Goal: Use online tool/utility: Utilize a website feature to perform a specific function

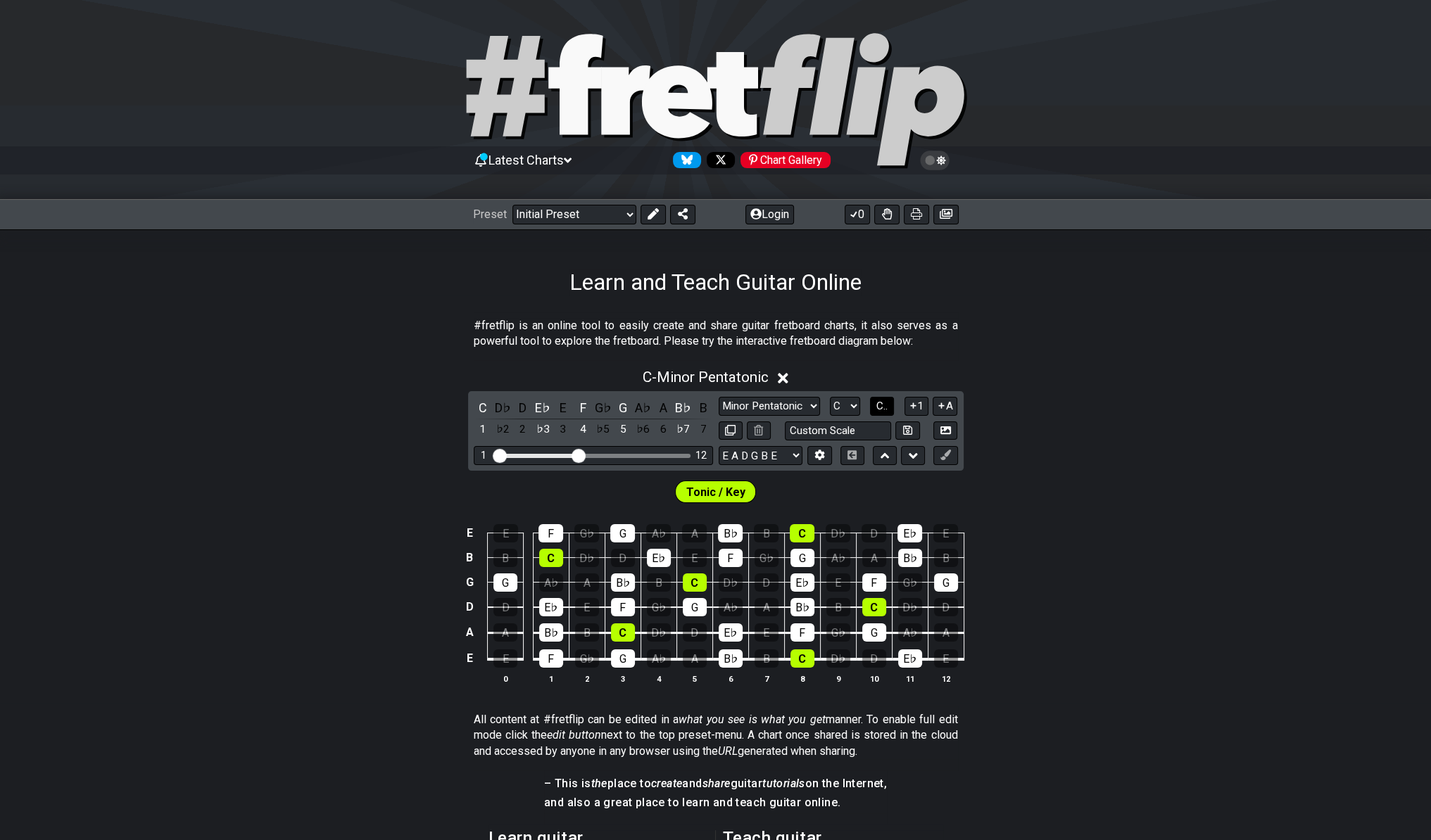
click at [871, 399] on button "C.." at bounding box center [882, 406] width 24 height 19
select select "A"
click at [829, 397] on select "A♭ A A♯ B♭ B C C♯ D♭ D D♯ E♭ E F F♯ G♭ G G♯" at bounding box center [844, 406] width 30 height 19
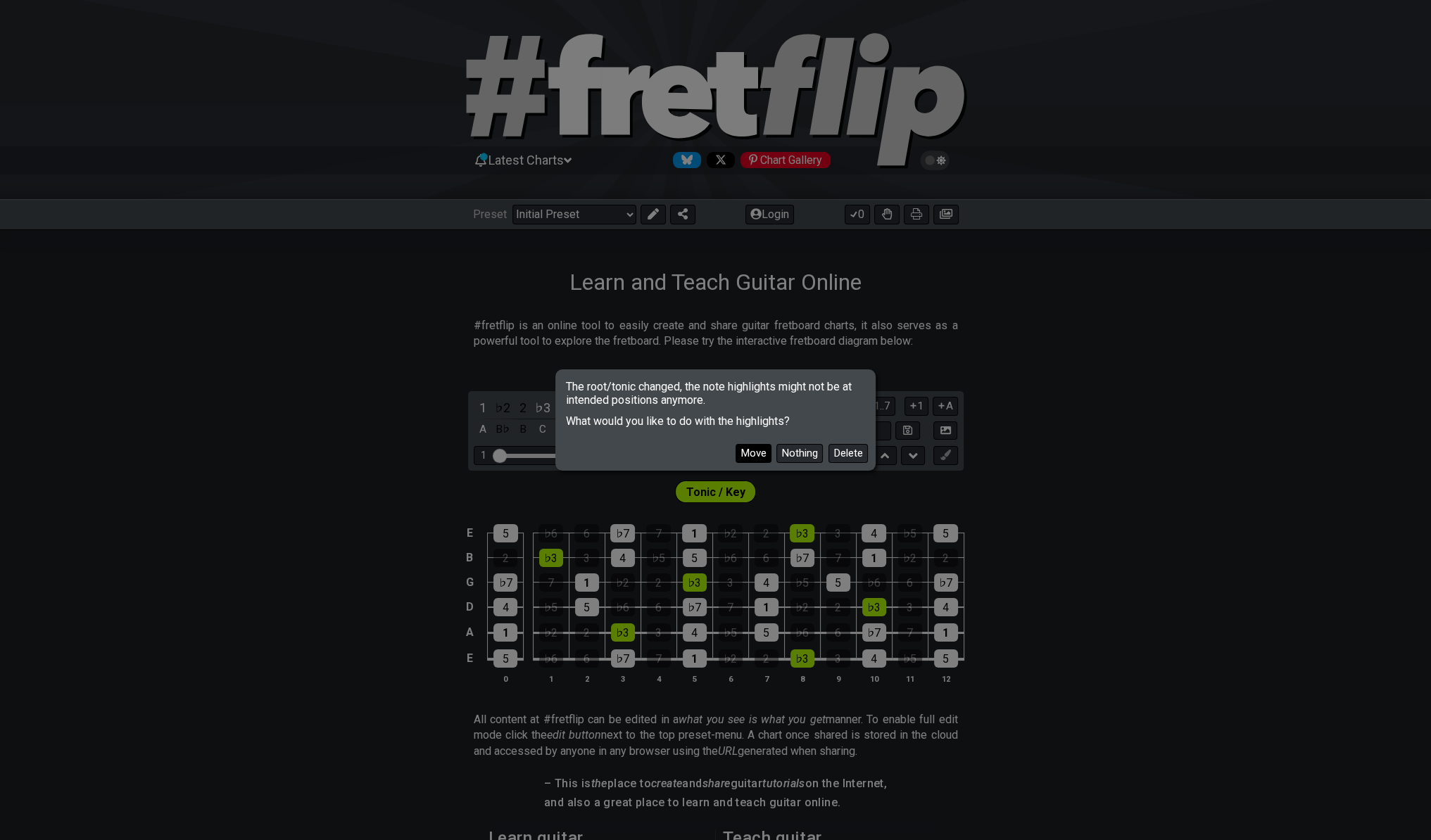
click at [758, 449] on button "Move" at bounding box center [754, 454] width 36 height 19
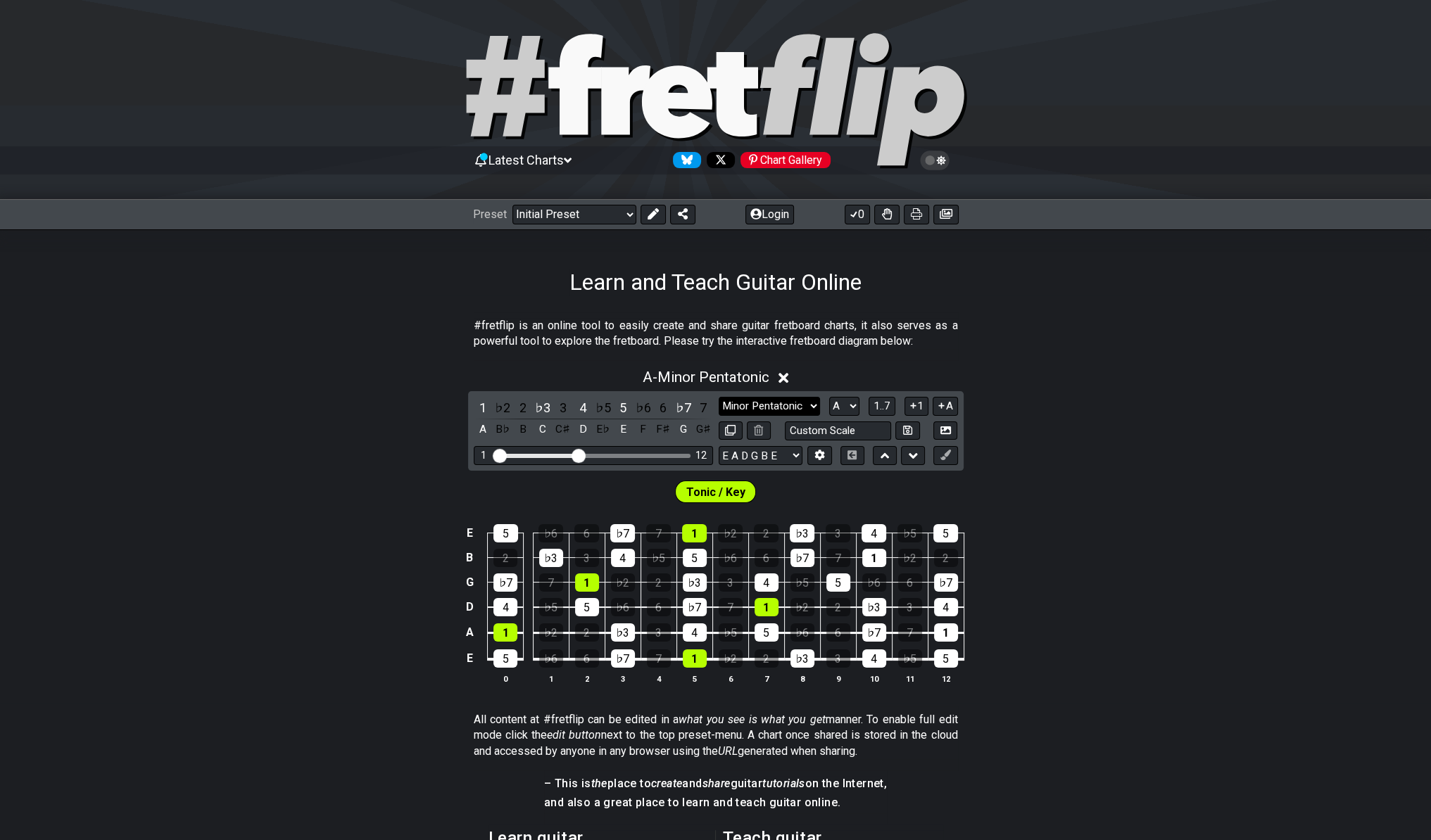
select select "Mixolydian"
click at [719, 397] on select "Minor Pentatonic Click to edit Minor Pentatonic Major Pentatonic Minor Blues Ma…" at bounding box center [769, 406] width 102 height 19
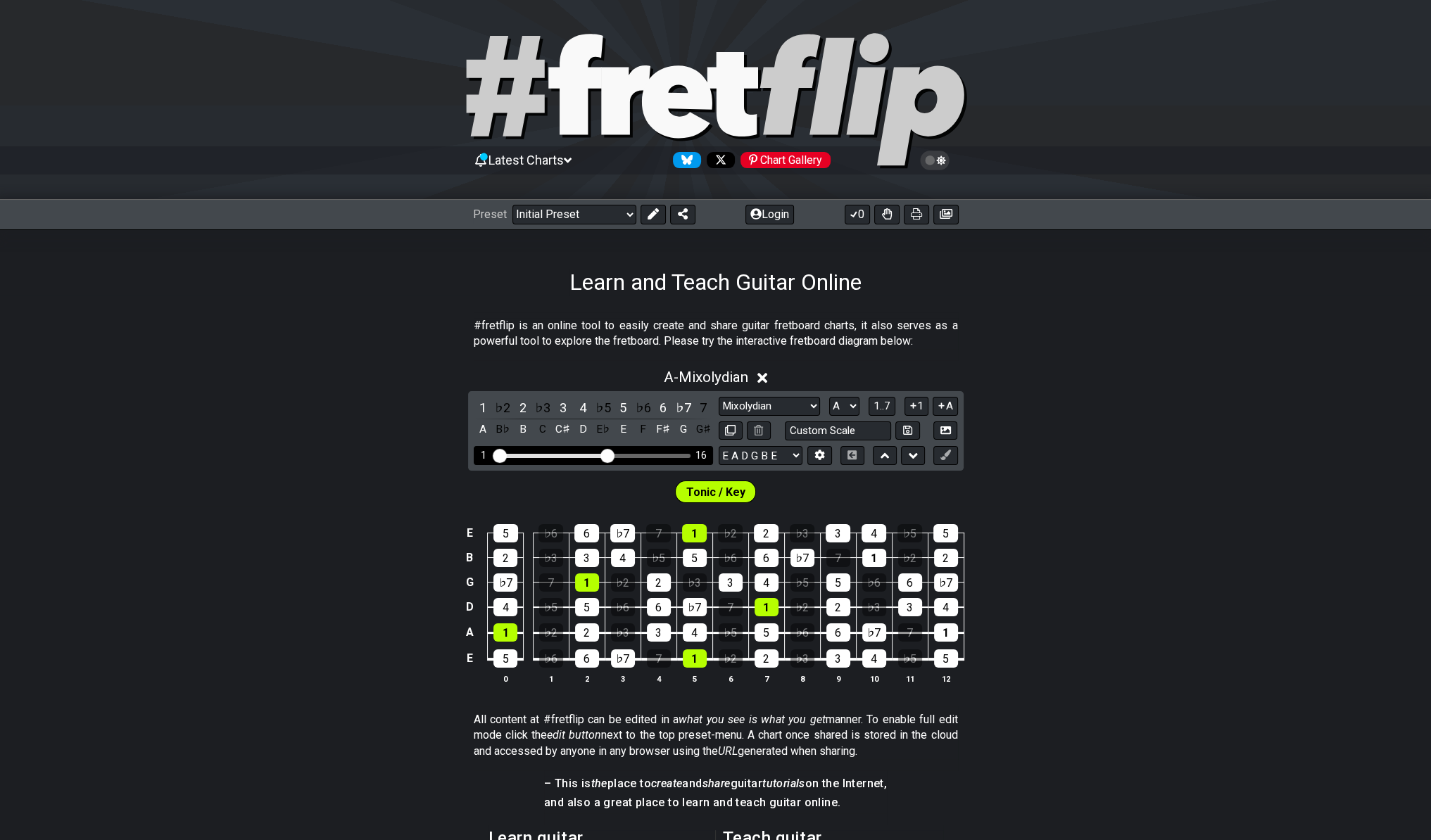
drag, startPoint x: 591, startPoint y: 460, endPoint x: 605, endPoint y: 457, distance: 14.3
click at [605, 454] on input "Visible fret range" at bounding box center [593, 454] width 200 height 0
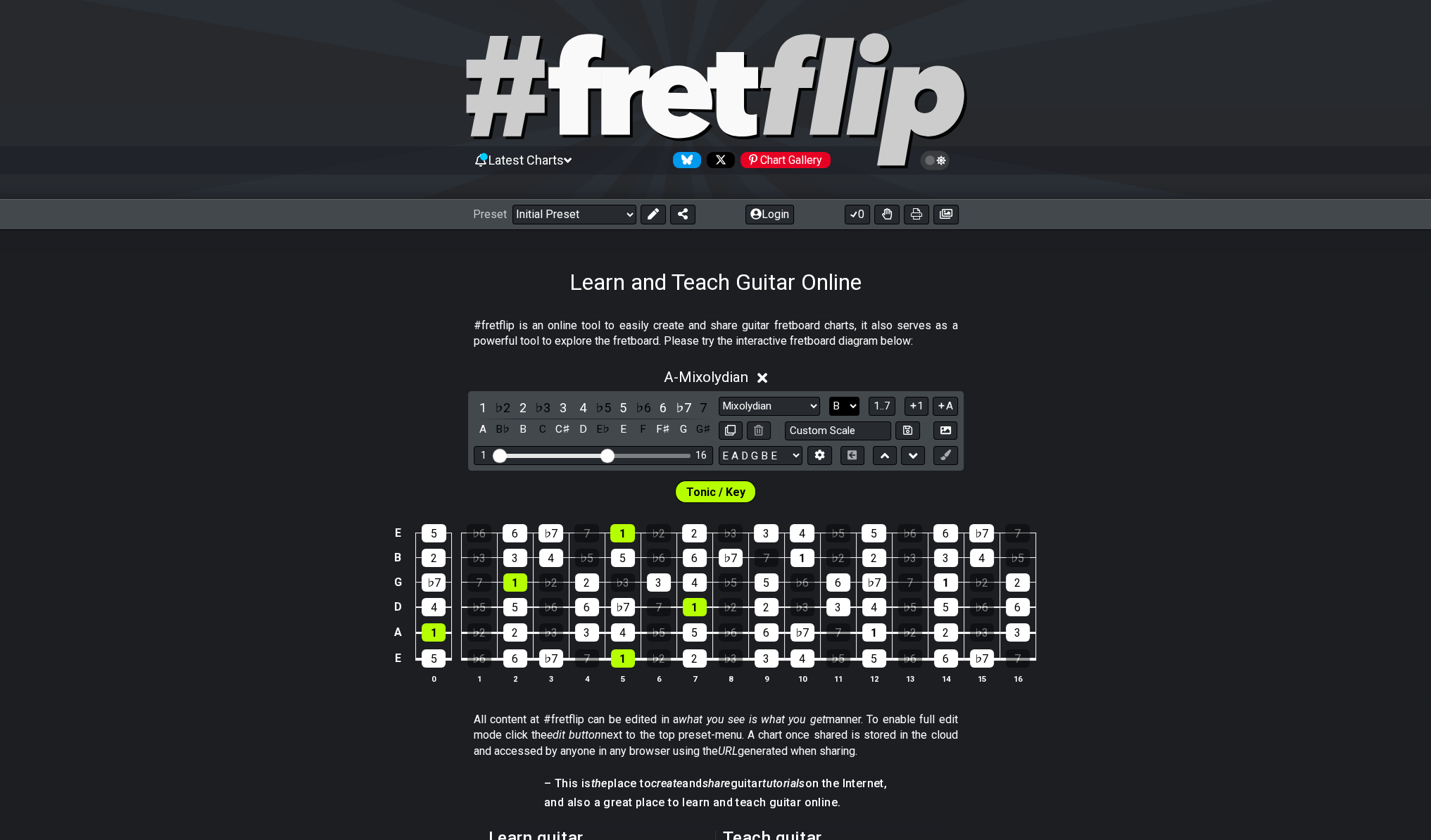
click at [829, 397] on select "A♭ A A♯ B♭ B C C♯ D♭ D D♯ E♭ E F F♯ G♭ G G♯" at bounding box center [844, 406] width 30 height 19
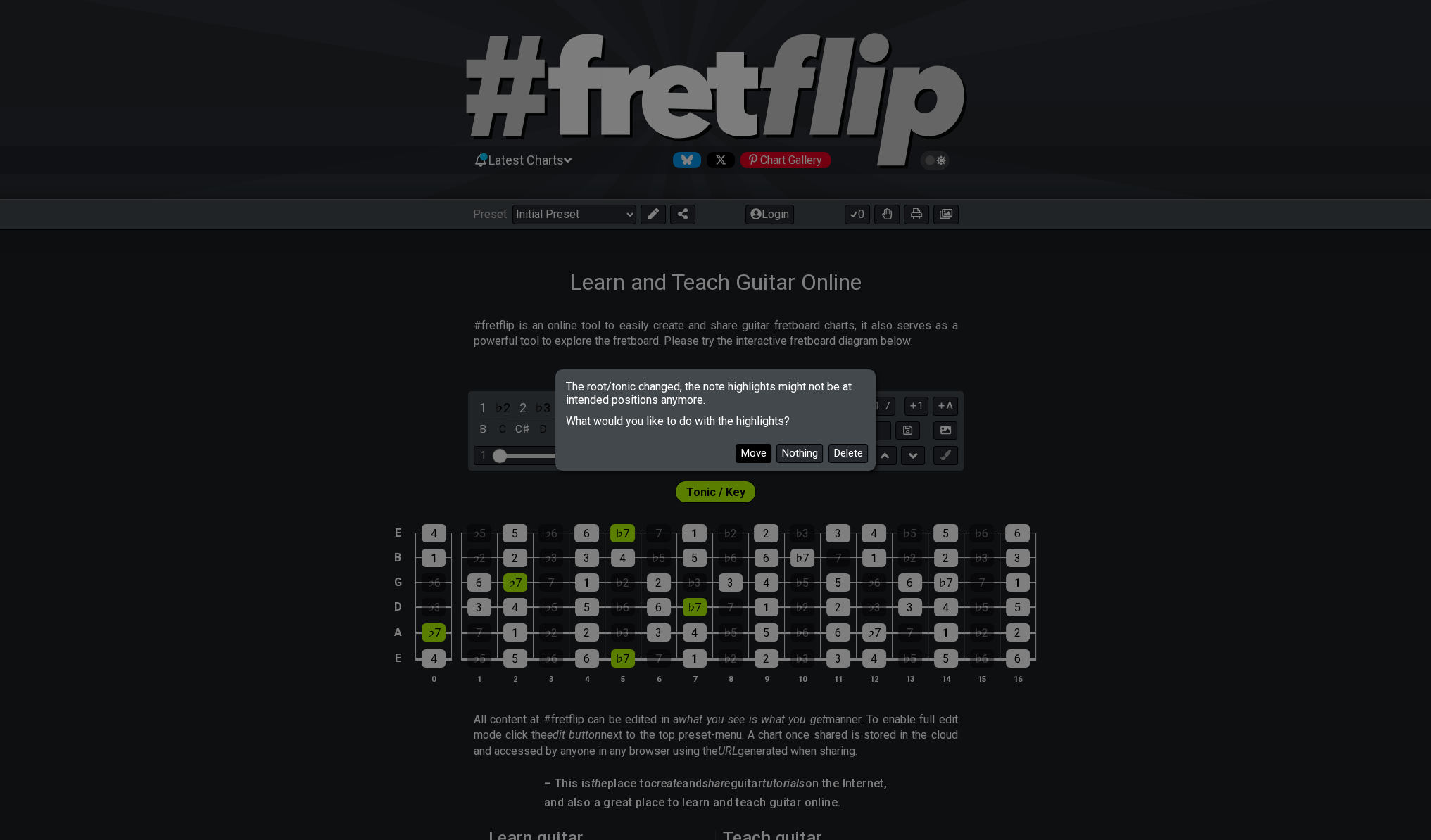
click at [749, 447] on button "Move" at bounding box center [754, 454] width 36 height 19
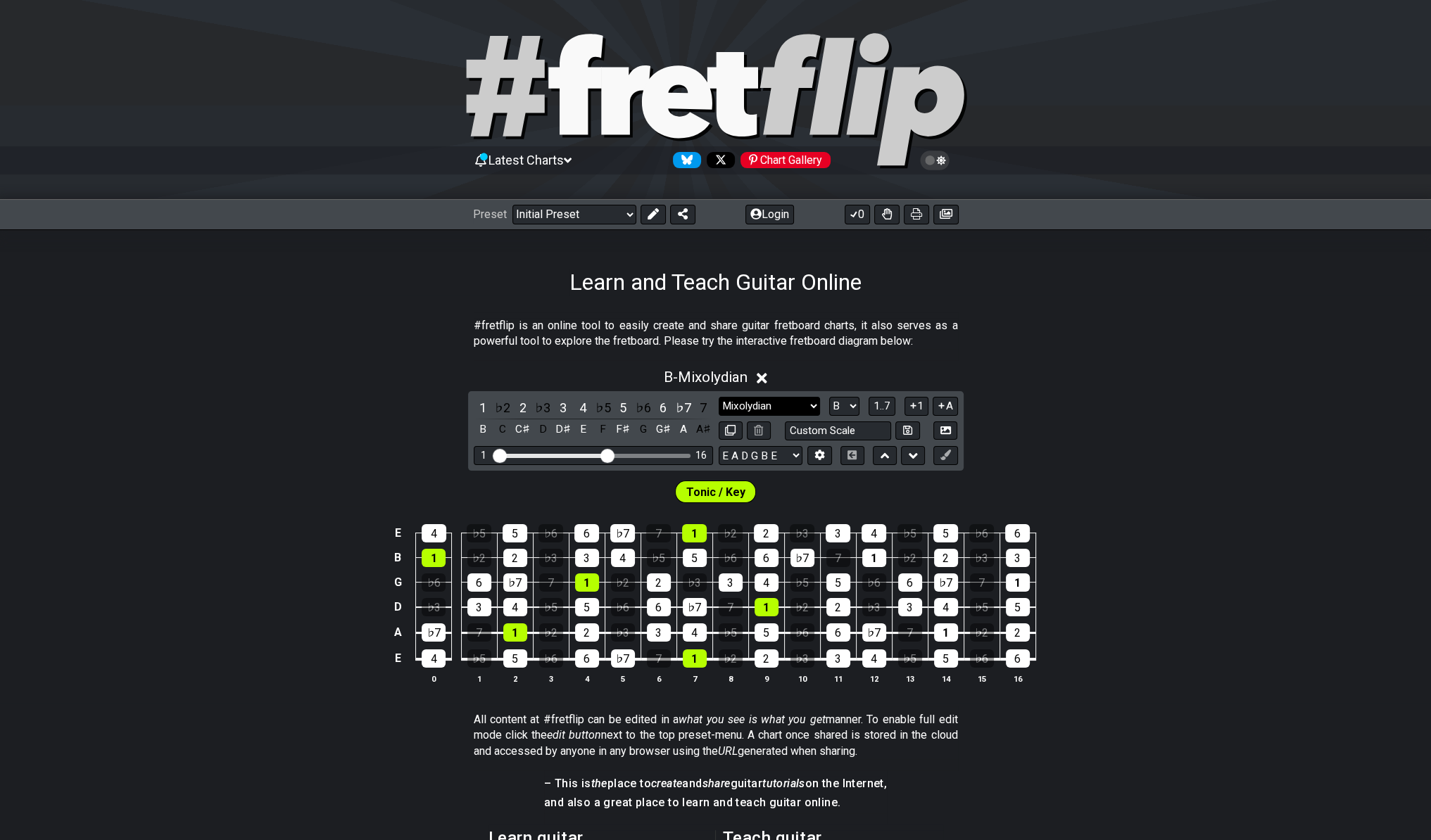
click at [343, 323] on div "#fretflip is an online tool to easily create and share guitar fretboard charts,…" at bounding box center [715, 717] width 1431 height 843
click at [829, 397] on select "A♭ A A♯ B♭ B C C♯ D♭ D D♯ E♭ E F F♯ G♭ G G♯" at bounding box center [844, 406] width 30 height 19
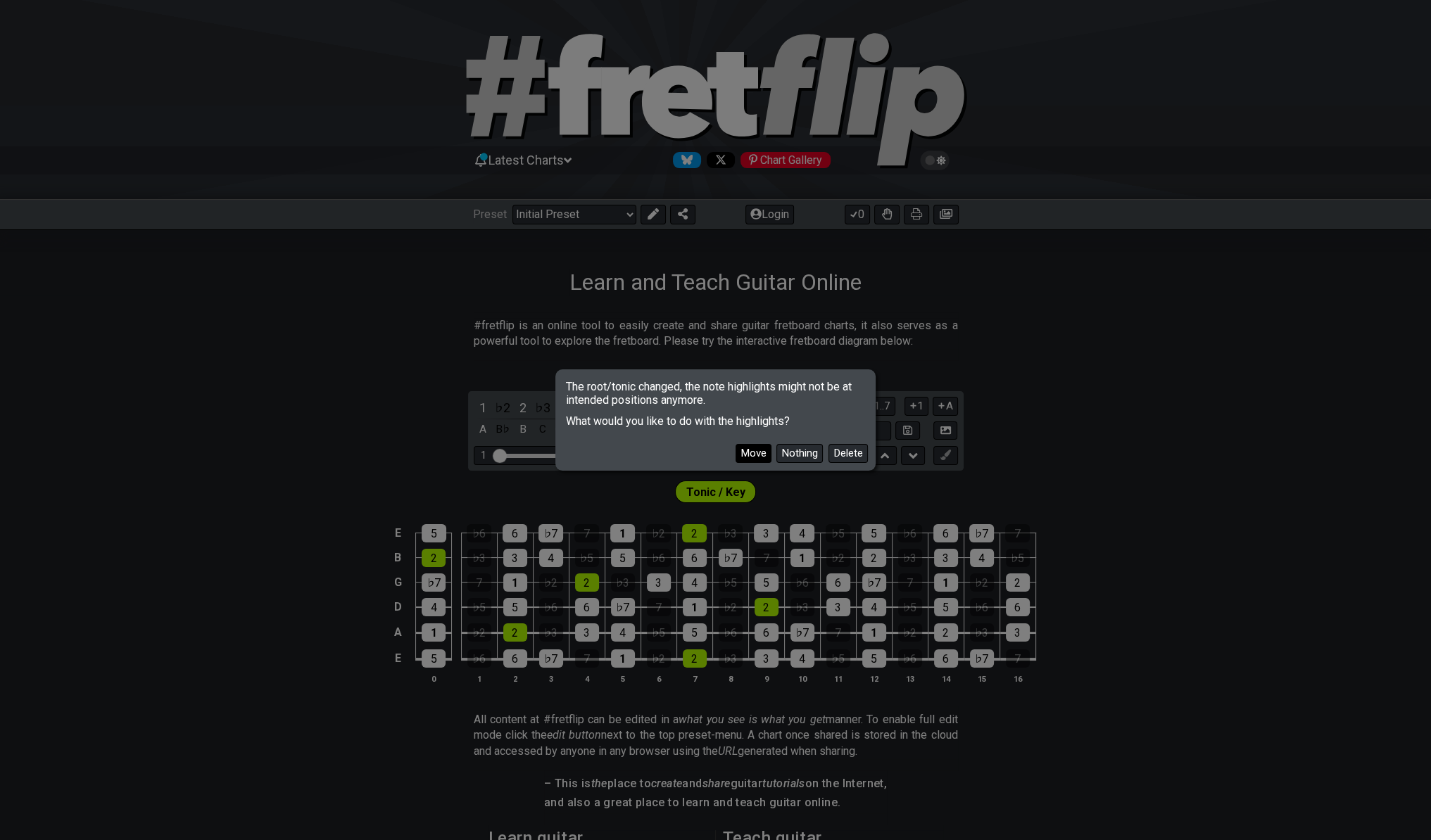
click at [760, 455] on button "Move" at bounding box center [754, 454] width 36 height 19
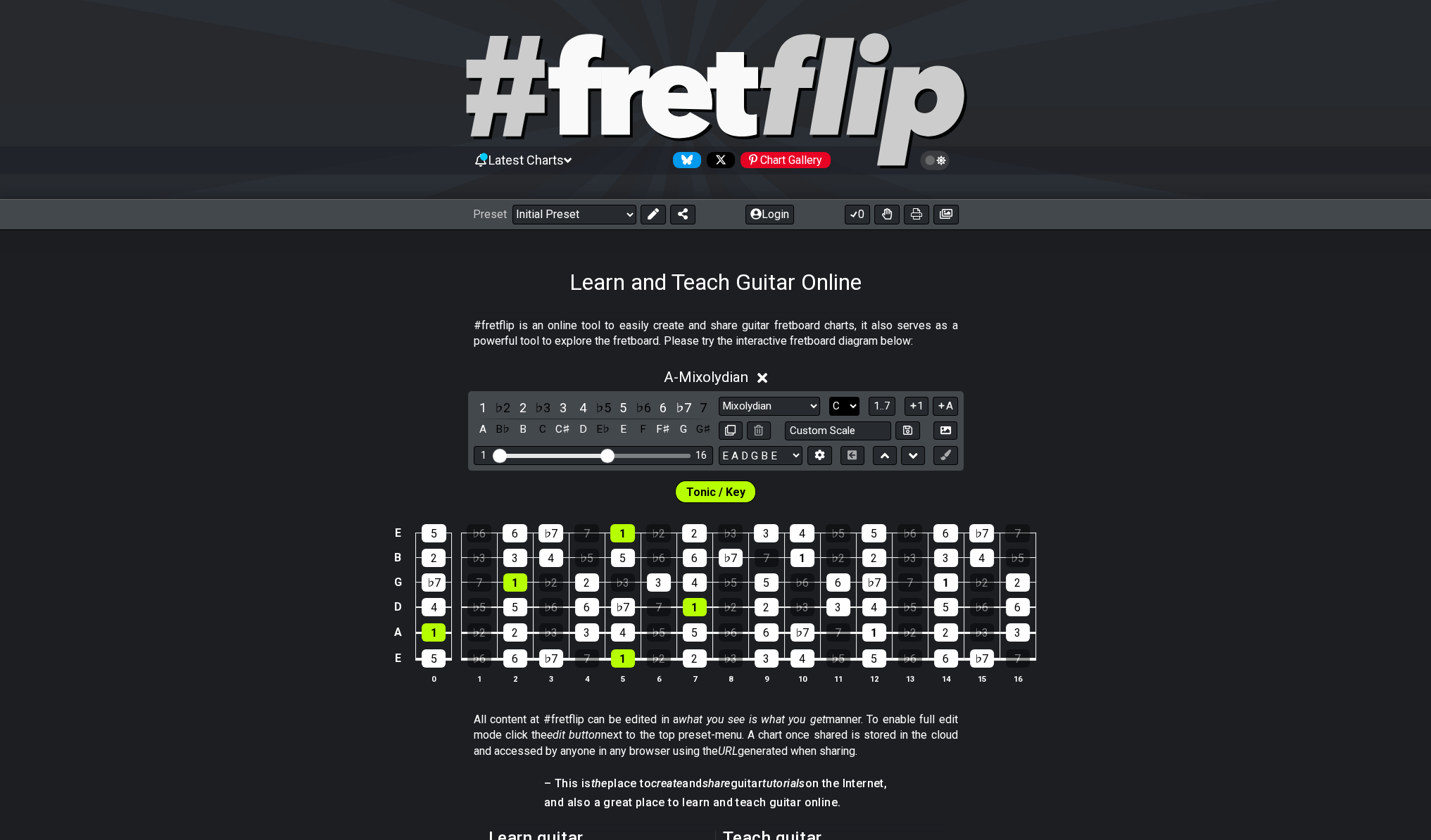
click at [829, 397] on select "A♭ A A♯ B♭ B C C♯ D♭ D D♯ E♭ E F F♯ G♭ G G♯" at bounding box center [844, 406] width 30 height 19
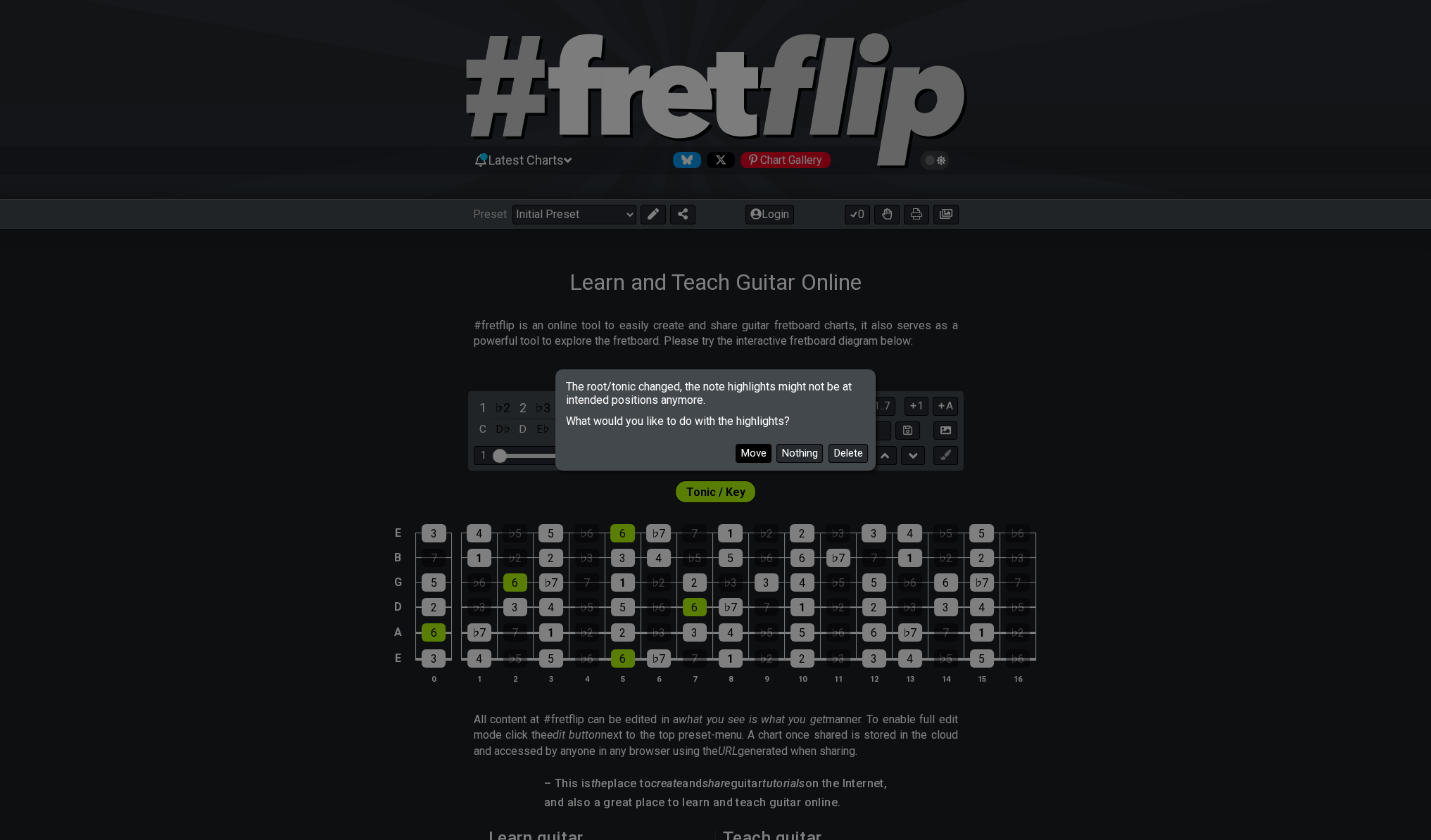
click at [742, 448] on button "Move" at bounding box center [754, 454] width 36 height 19
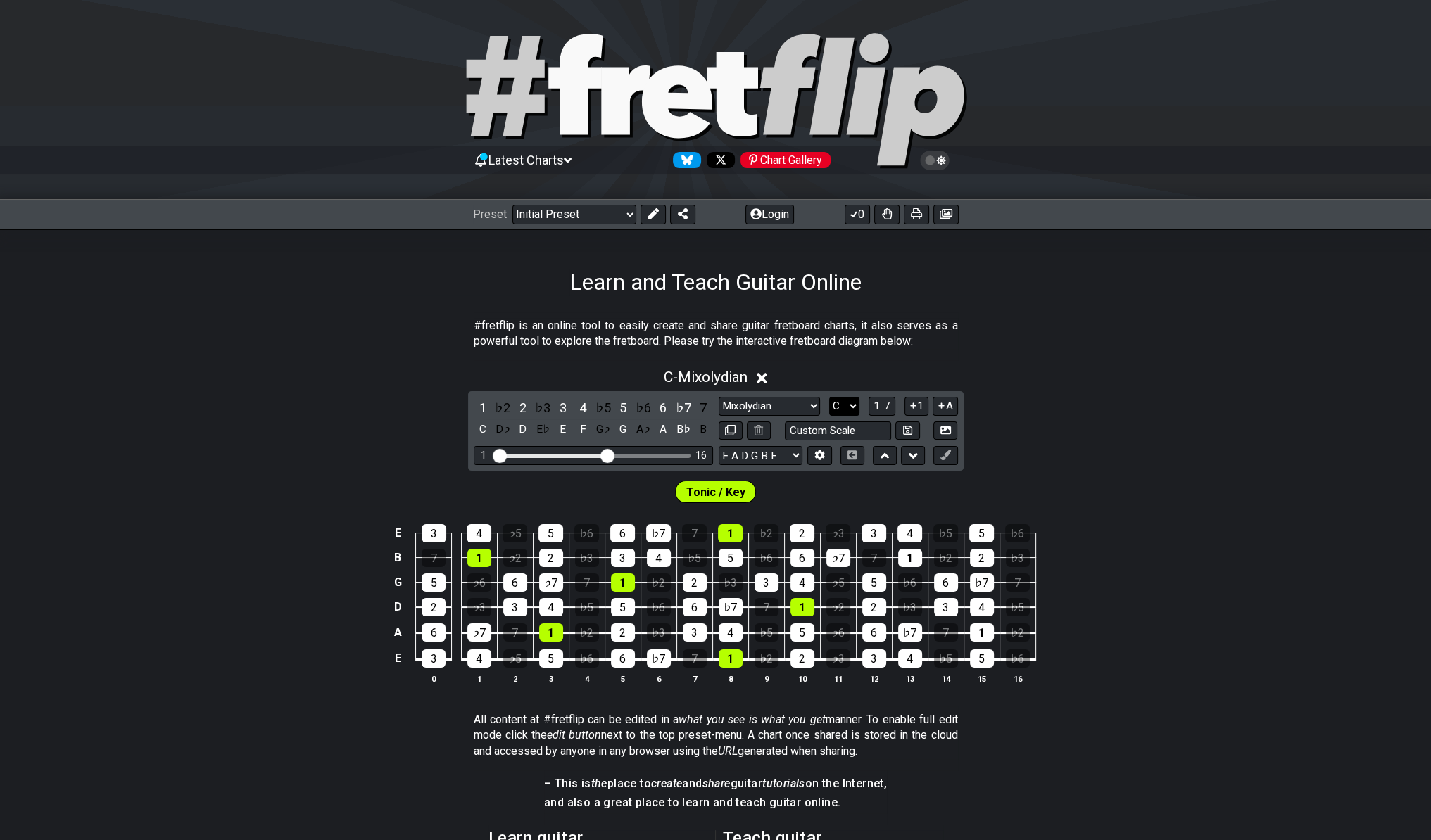
select select "B"
click at [829, 397] on select "A♭ A A♯ B♭ B C C♯ D♭ D D♯ E♭ E F F♯ G♭ G G♯" at bounding box center [844, 406] width 30 height 19
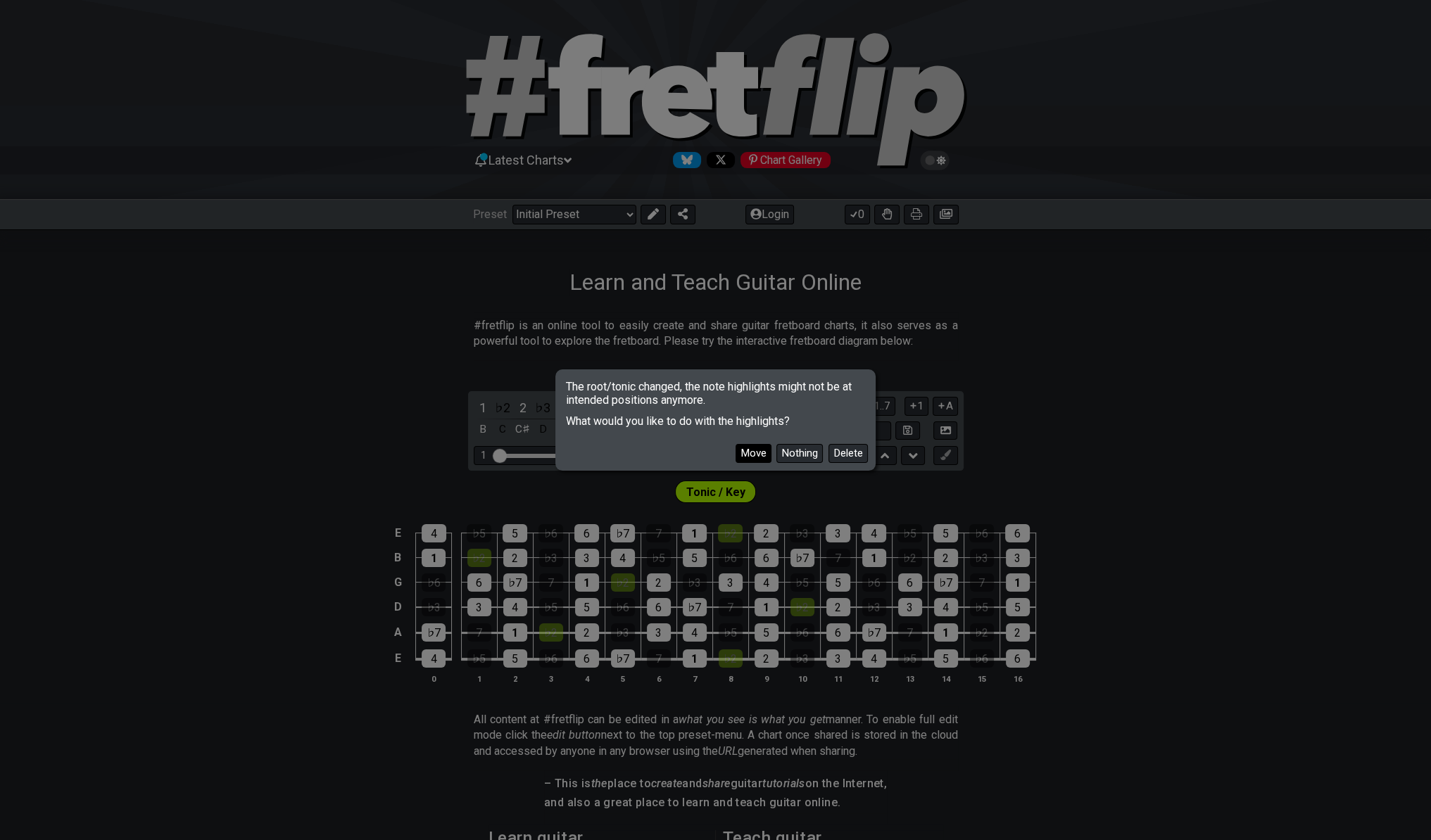
click at [756, 457] on button "Move" at bounding box center [754, 454] width 36 height 19
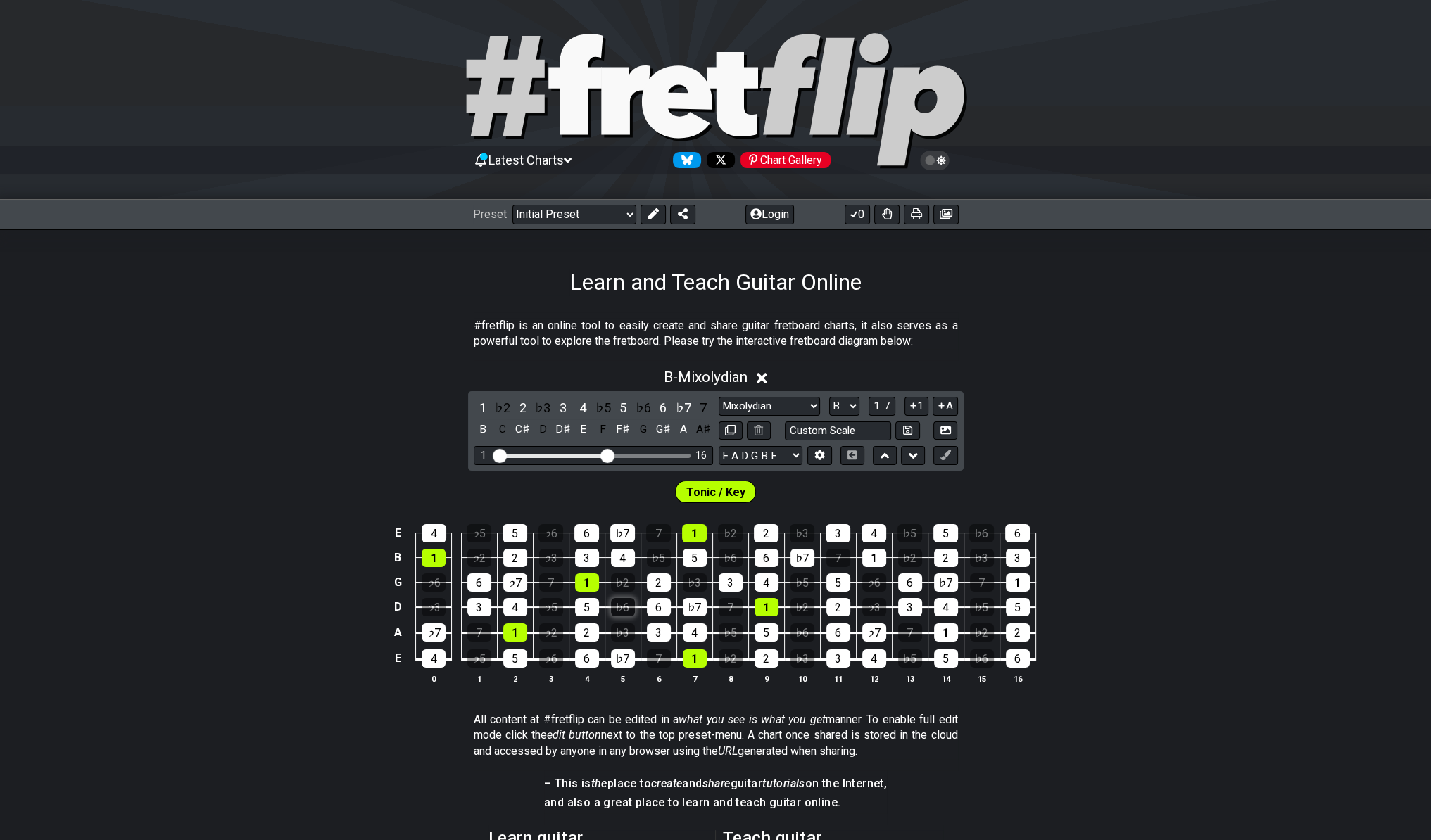
click at [625, 610] on div "♭6" at bounding box center [623, 607] width 24 height 18
click at [618, 606] on div "♭6" at bounding box center [623, 607] width 24 height 18
click at [616, 610] on div "♭6" at bounding box center [623, 607] width 24 height 18
